Goal: Navigation & Orientation: Find specific page/section

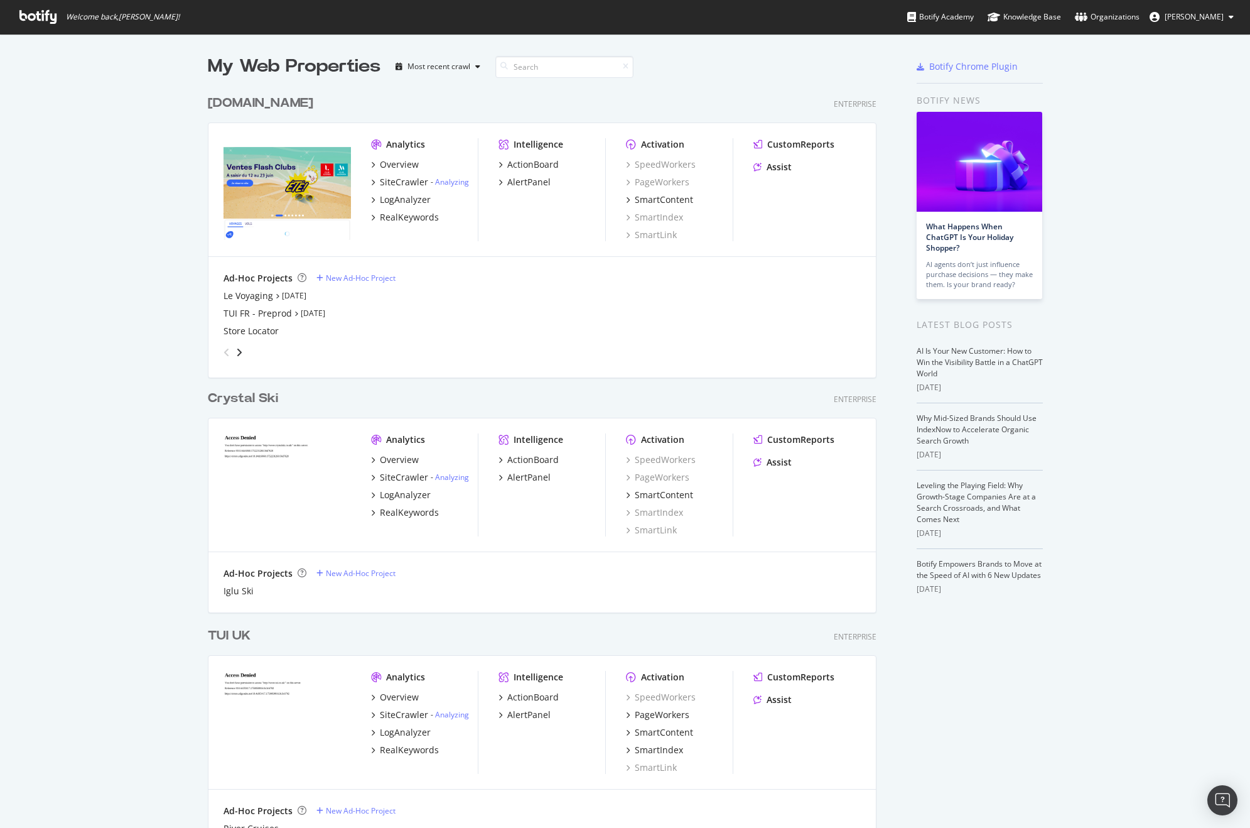
scroll to position [818, 1231]
click at [770, 166] on div "Assist" at bounding box center [779, 167] width 25 height 13
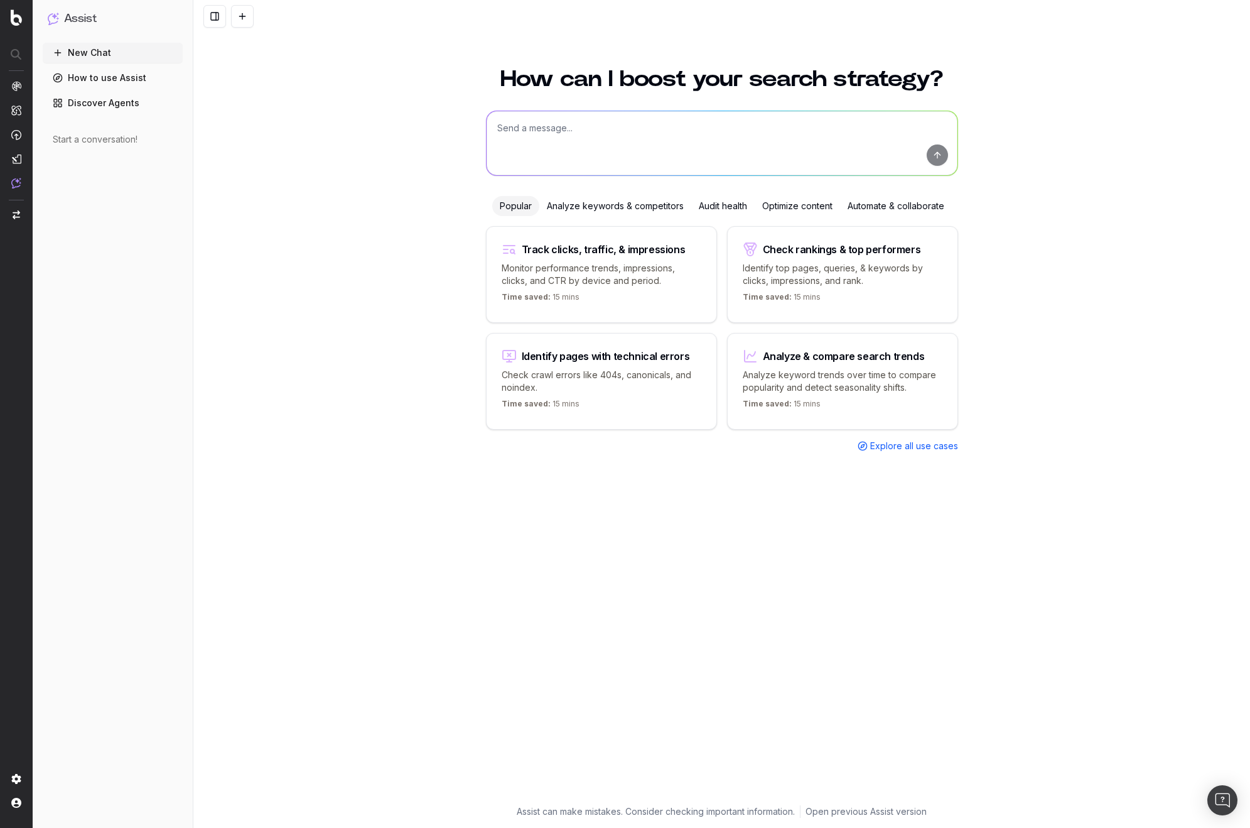
click at [471, 530] on div "How can I boost your search strategy? Popular Analyze keywords & competitors Au…" at bounding box center [721, 440] width 1057 height 775
click at [61, 806] on span "Log Out" at bounding box center [63, 806] width 27 height 15
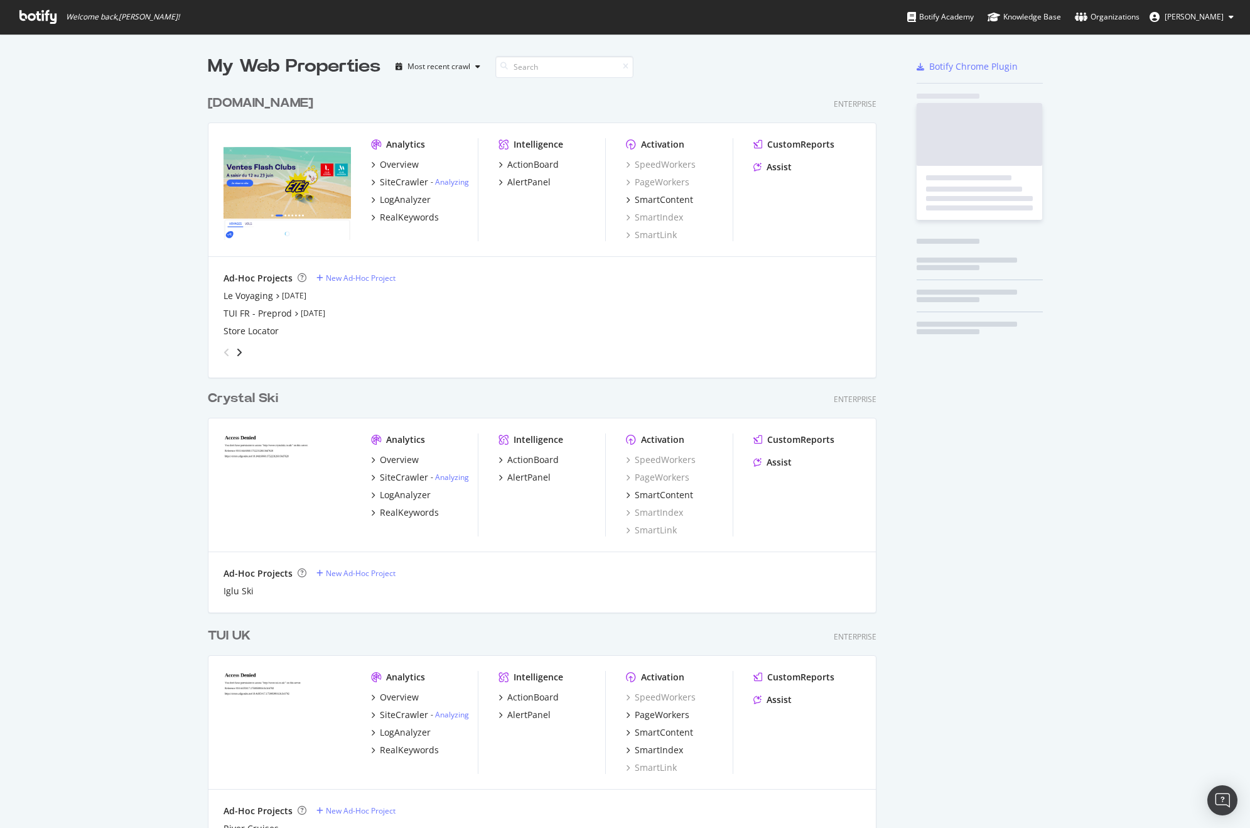
scroll to position [3645, 669]
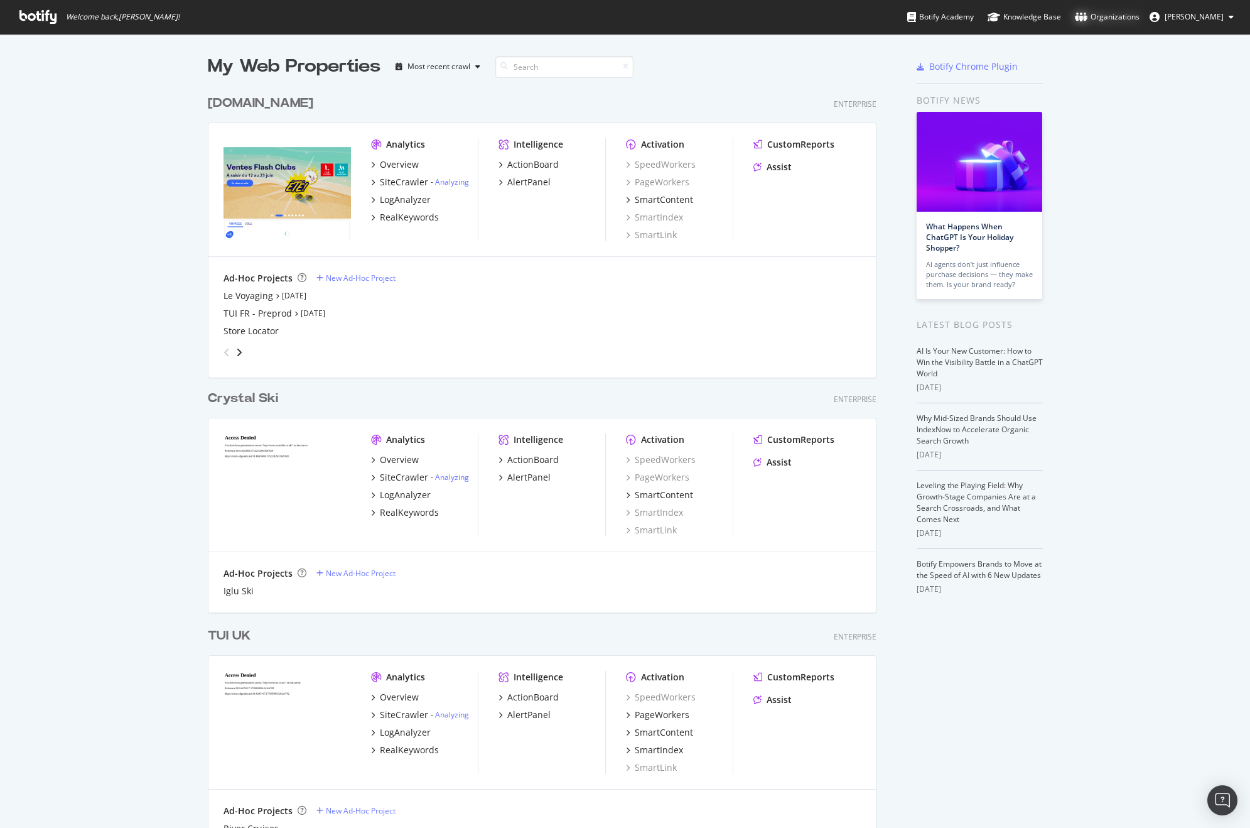
click at [1116, 14] on div "Organizations" at bounding box center [1107, 17] width 65 height 13
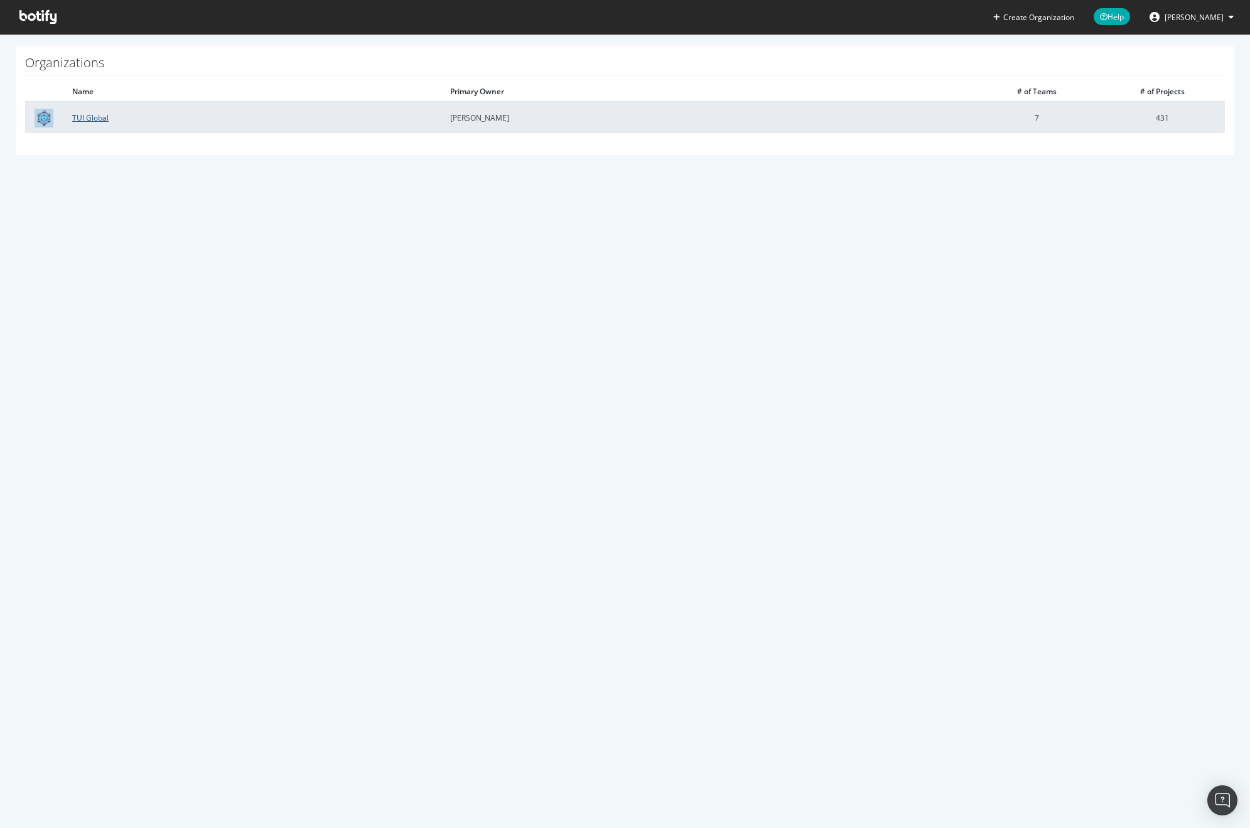
click at [89, 117] on link "TUI Global" at bounding box center [90, 117] width 36 height 11
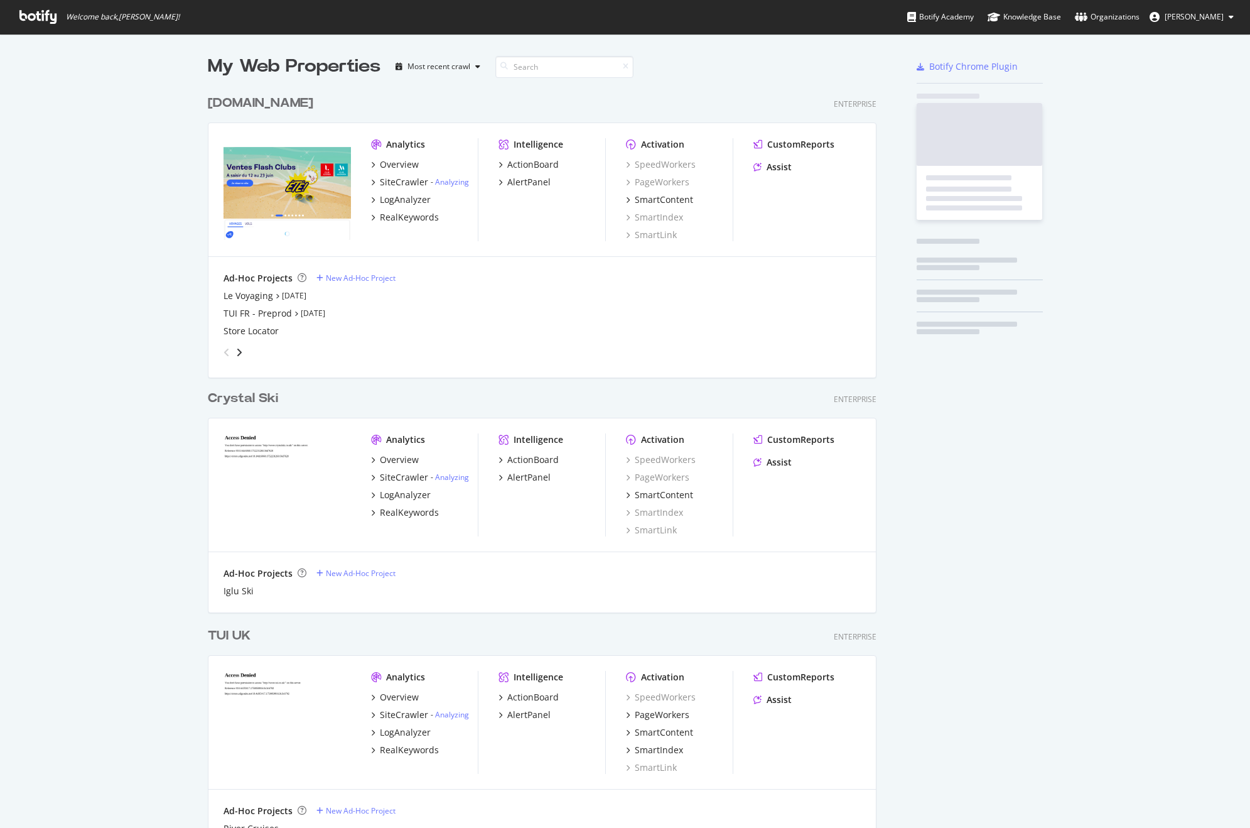
scroll to position [3645, 669]
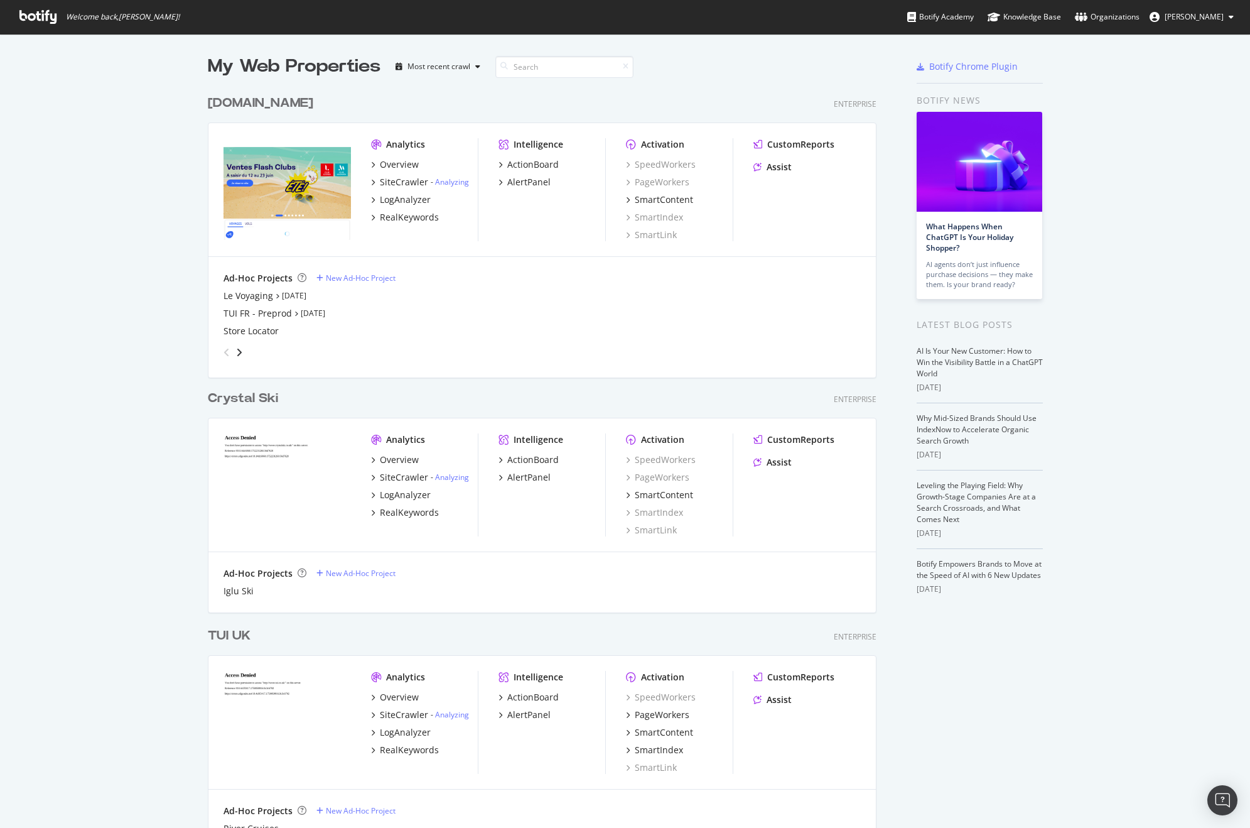
click at [220, 101] on div "[DOMAIN_NAME]" at bounding box center [260, 103] width 105 height 18
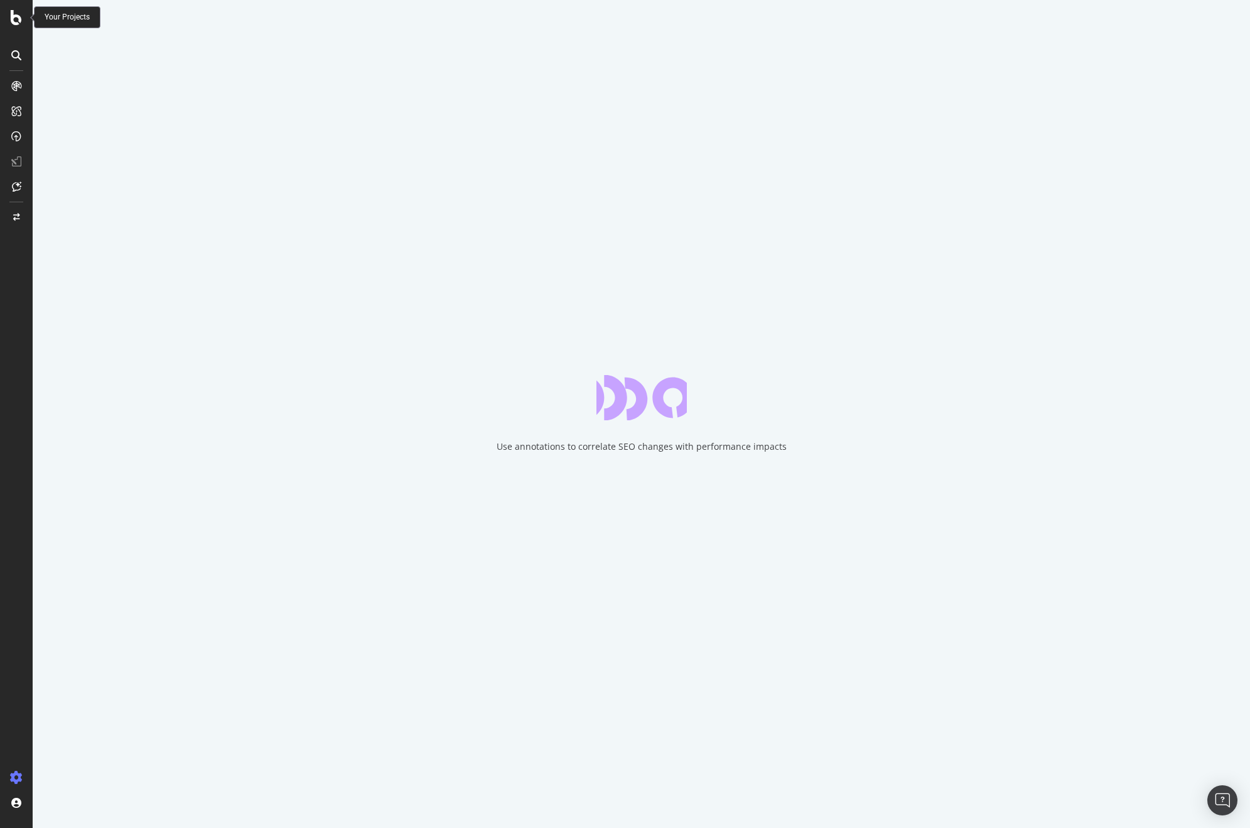
click at [15, 17] on icon at bounding box center [16, 17] width 11 height 15
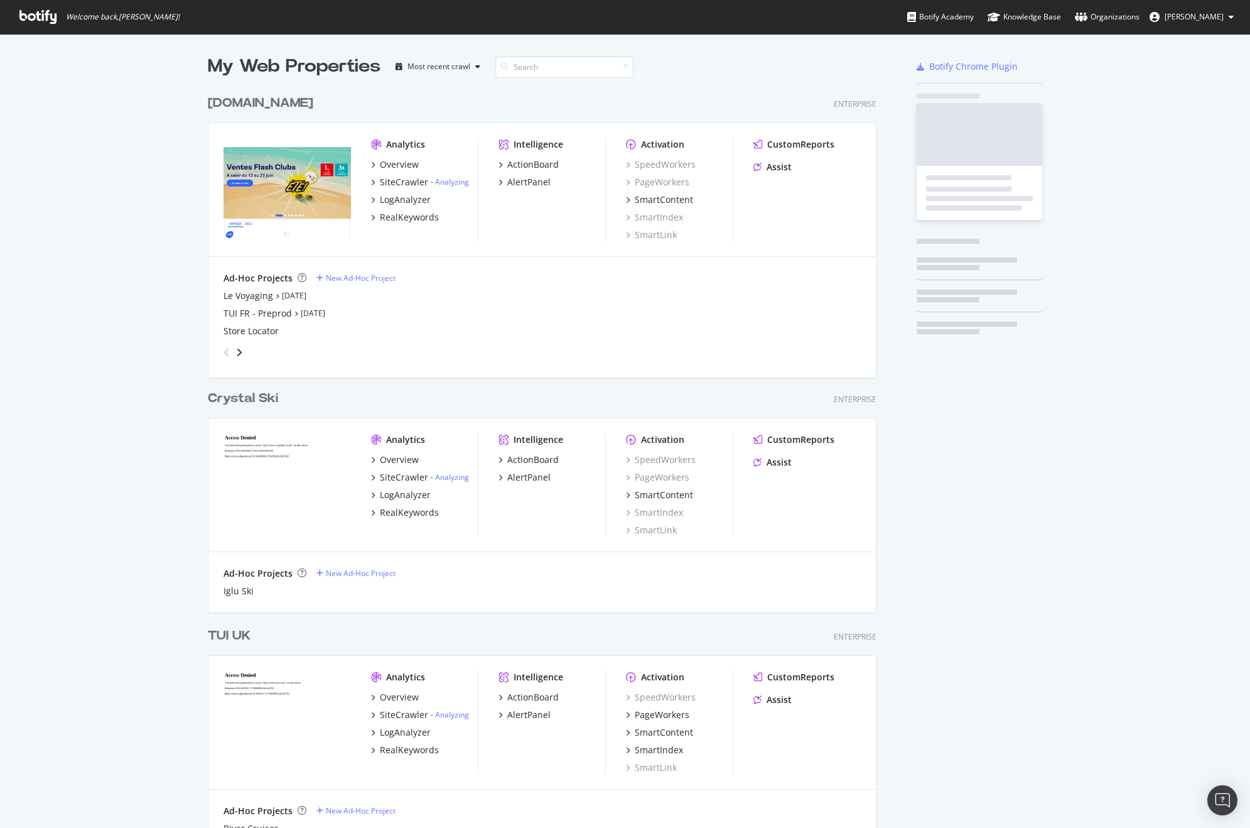
scroll to position [818, 1231]
